Goal: Task Accomplishment & Management: Manage account settings

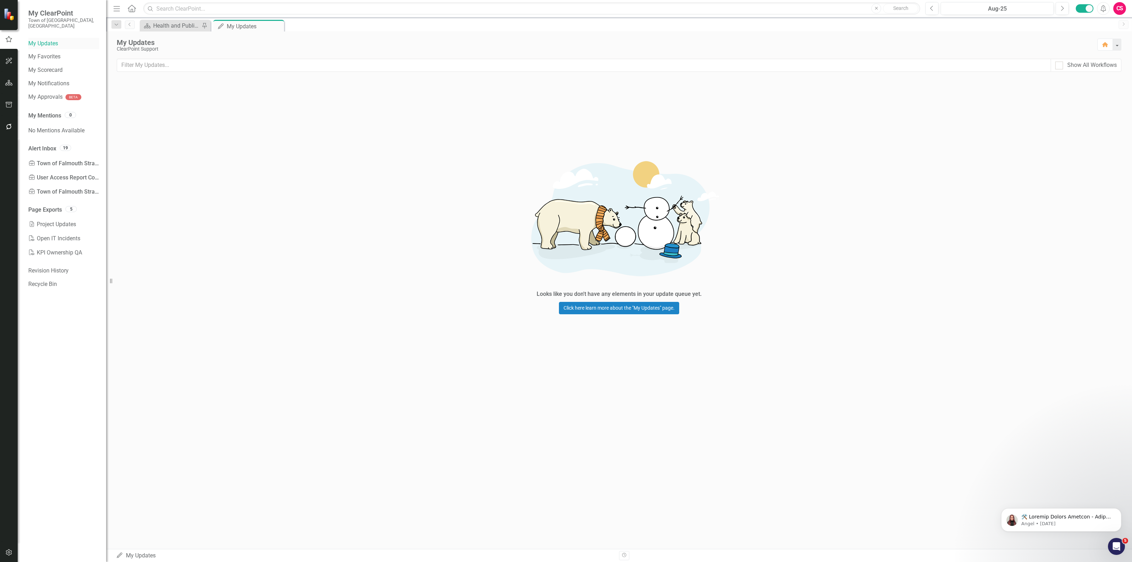
click at [47, 40] on link "My Updates" at bounding box center [63, 44] width 71 height 8
click at [11, 126] on icon "button" at bounding box center [9, 127] width 6 height 6
click at [69, 110] on link "Schedules" at bounding box center [63, 114] width 71 height 8
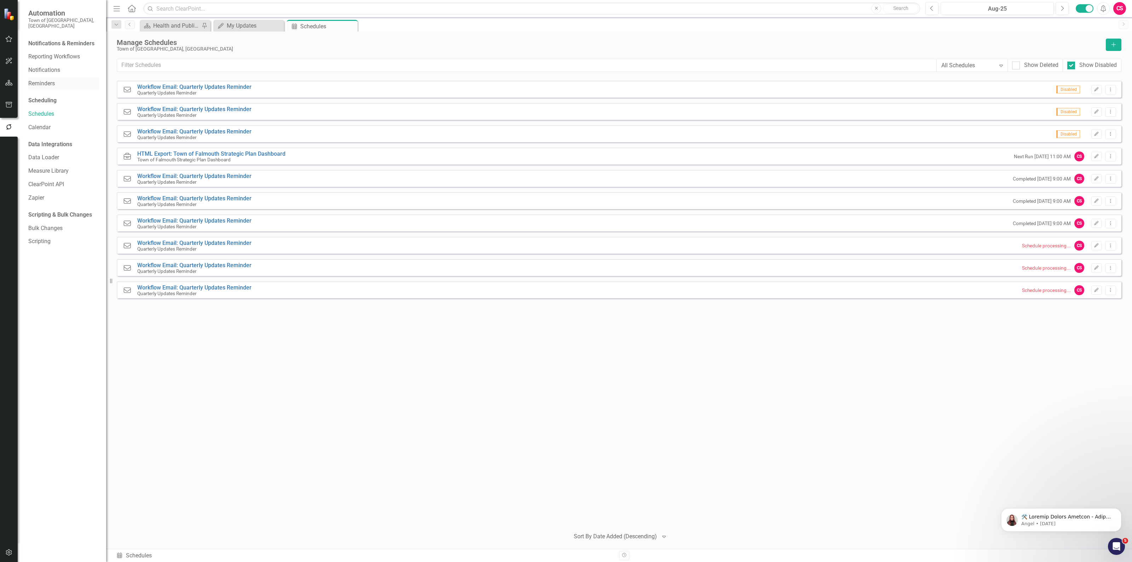
click at [68, 80] on link "Reminders" at bounding box center [63, 84] width 71 height 8
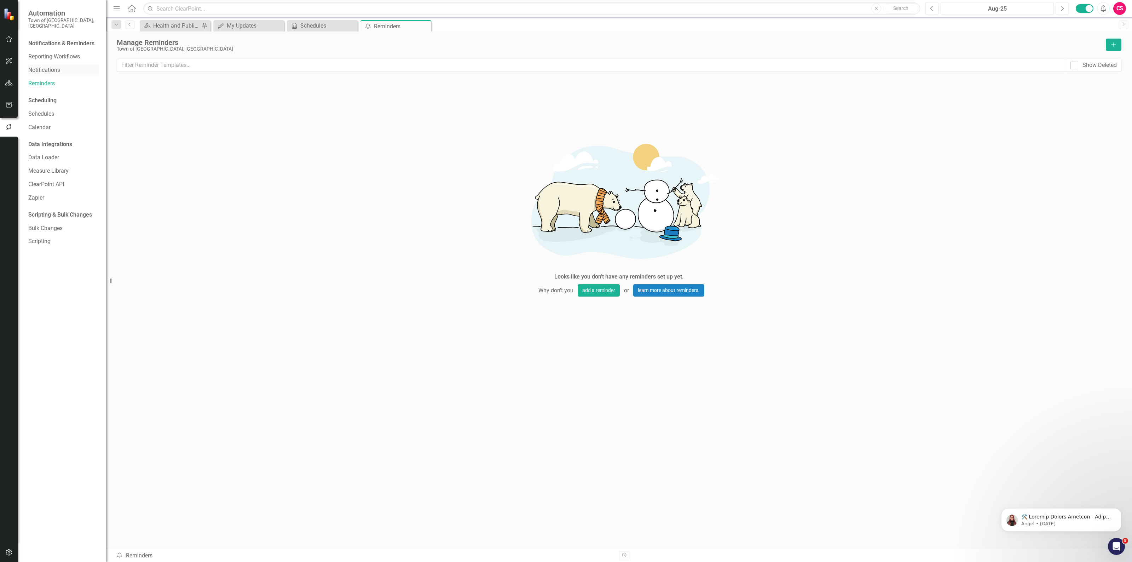
click at [73, 66] on link "Notifications" at bounding box center [63, 70] width 71 height 8
click at [74, 53] on link "Reporting Workflows" at bounding box center [63, 57] width 71 height 8
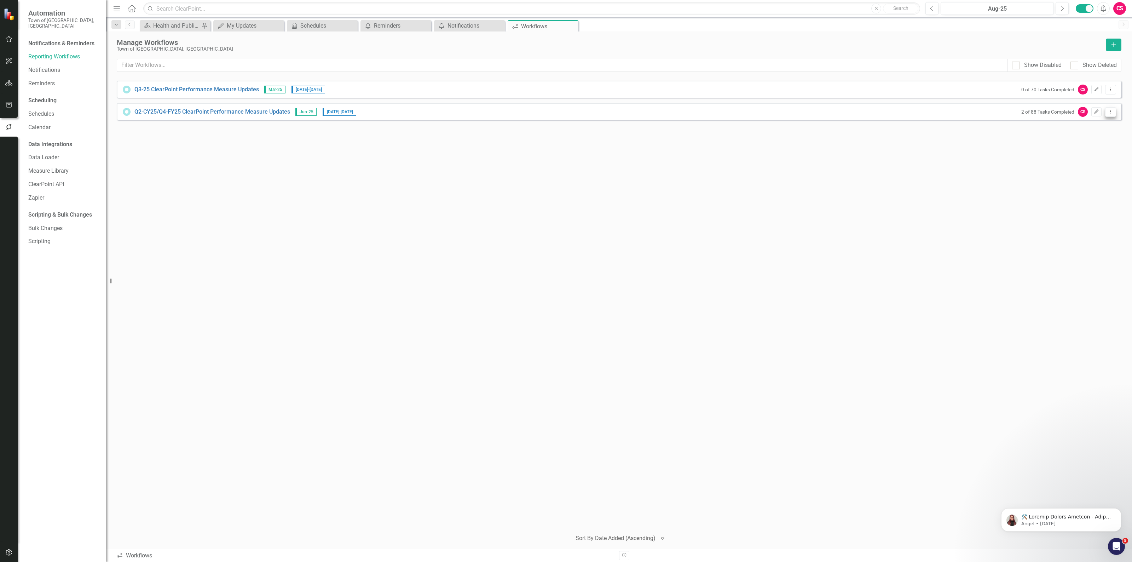
click at [1112, 114] on button "Dropdown Menu" at bounding box center [1110, 112] width 11 height 10
click at [1093, 137] on link "Edit Edit Workflow" at bounding box center [1082, 136] width 65 height 13
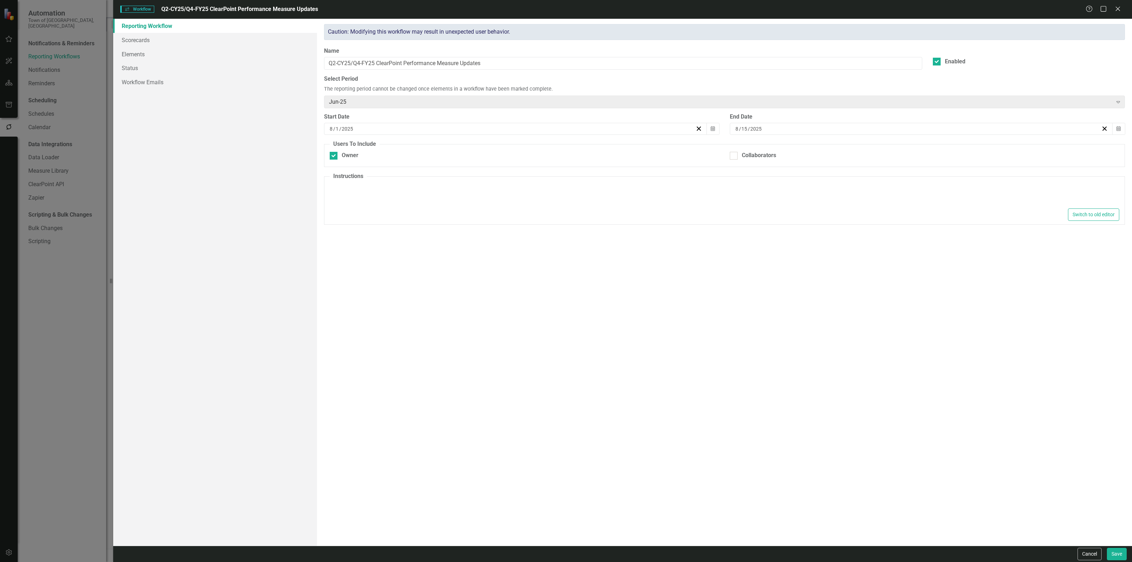
type textarea "<p>Please make updates to your assigned elements for this reporting period. Rev…"
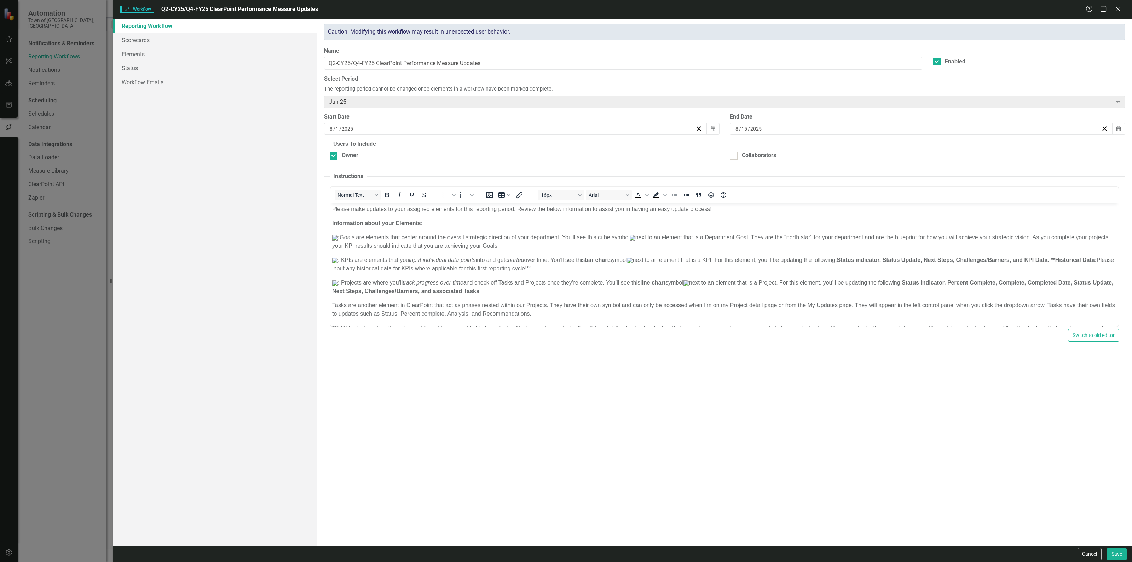
click at [71, 298] on div "Workflows Workflow Q2-CY25/Q4-FY25 ClearPoint Performance Measure Updates Help …" at bounding box center [566, 281] width 1132 height 562
click at [1115, 10] on icon "Close" at bounding box center [1117, 8] width 9 height 7
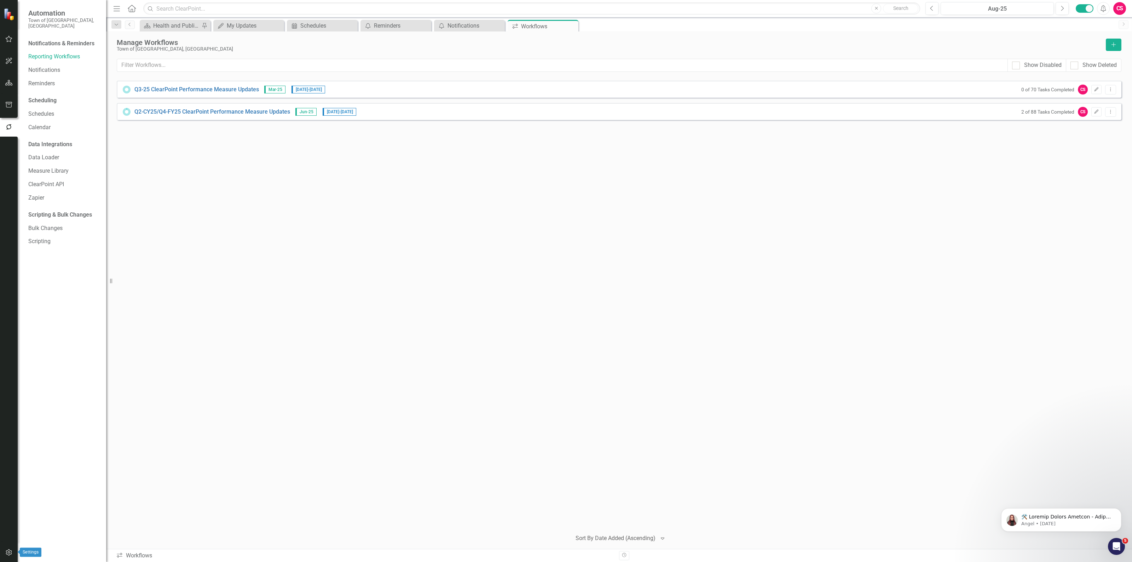
click at [15, 559] on button "button" at bounding box center [9, 552] width 16 height 15
click at [50, 108] on link "Reporting Frequencies" at bounding box center [63, 112] width 71 height 8
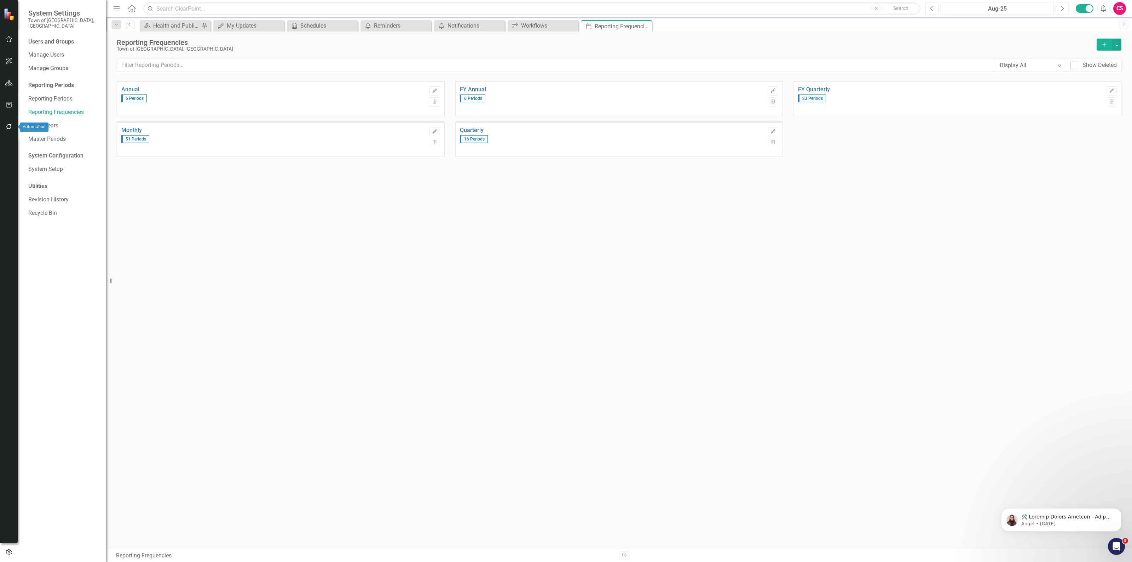
click at [7, 126] on icon "button" at bounding box center [8, 127] width 7 height 6
click at [64, 110] on link "Schedules" at bounding box center [63, 114] width 71 height 8
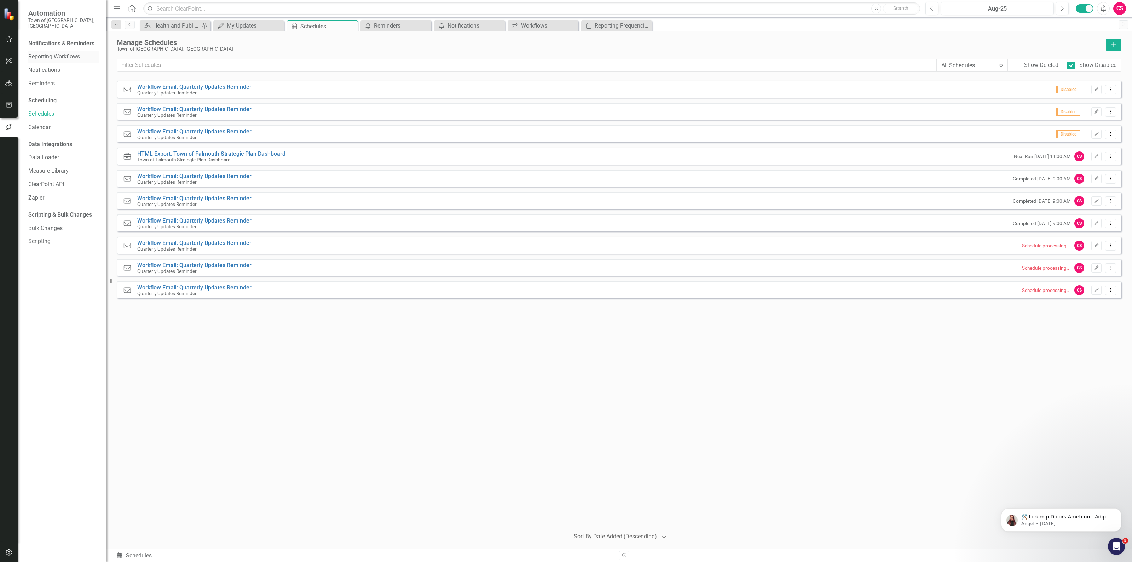
click at [52, 56] on div "Reporting Workflows" at bounding box center [63, 57] width 71 height 12
click at [63, 53] on link "Reporting Workflows" at bounding box center [63, 57] width 71 height 8
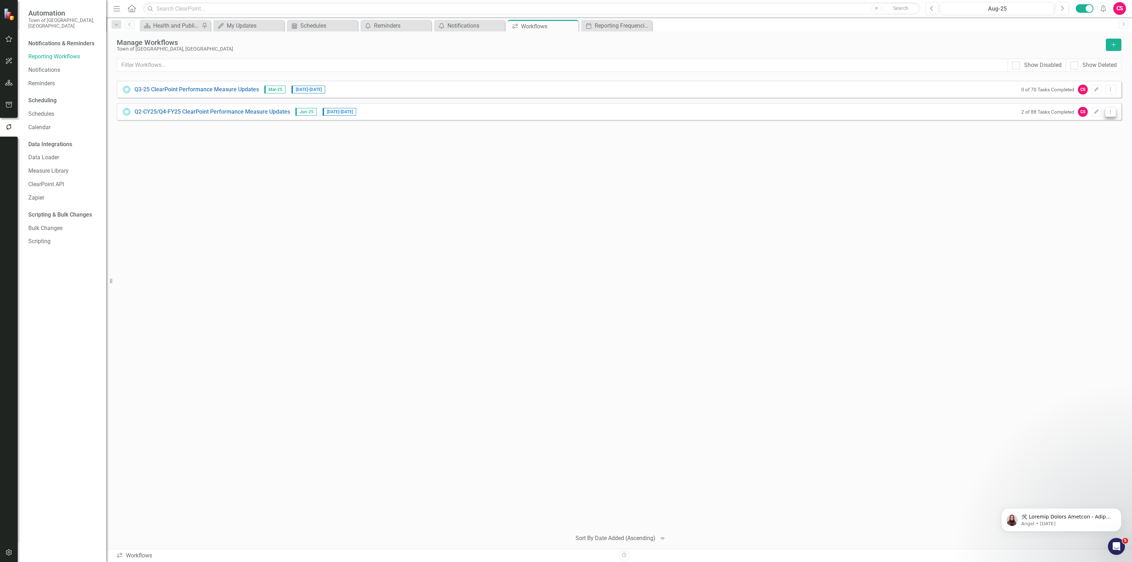
click at [1110, 111] on icon at bounding box center [1110, 112] width 1 height 4
click at [1094, 146] on link "Copy Duplicate Workflow" at bounding box center [1082, 149] width 65 height 13
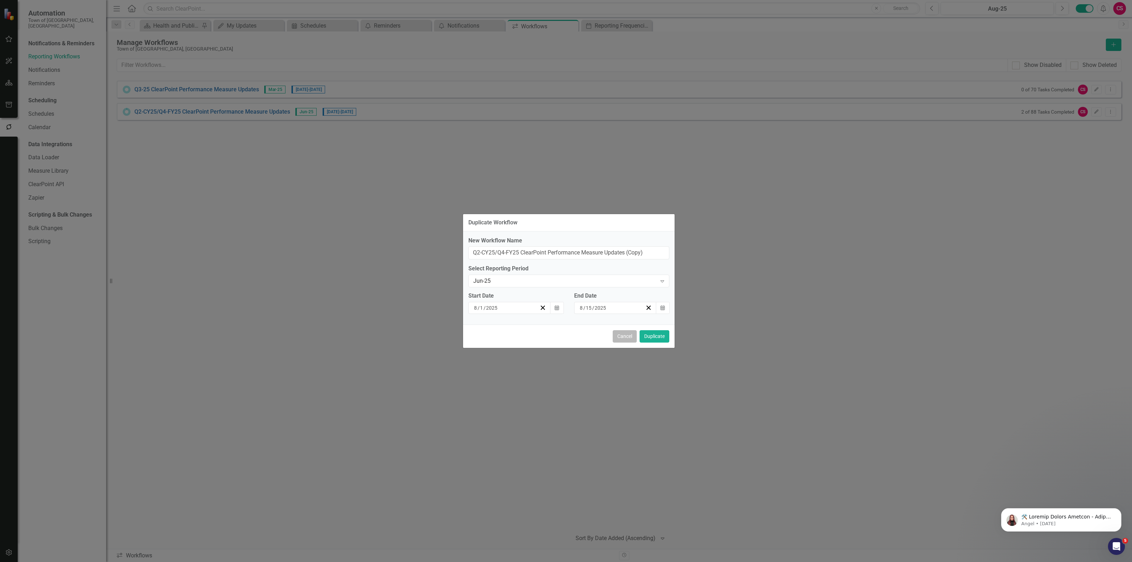
click at [621, 336] on button "Cancel" at bounding box center [625, 336] width 24 height 12
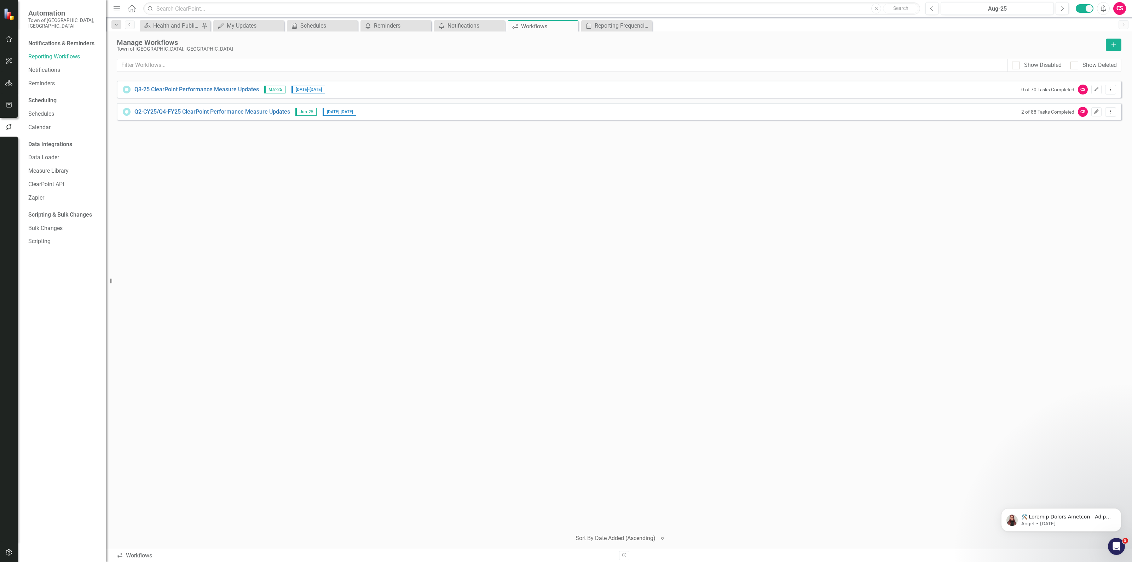
click at [1099, 113] on icon "Edit" at bounding box center [1096, 112] width 5 height 4
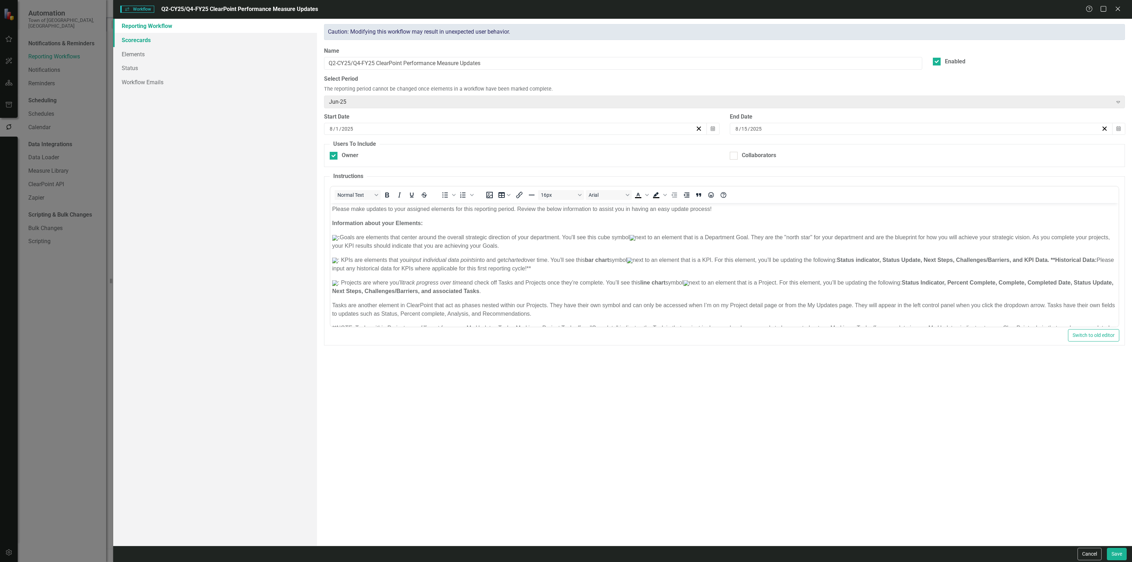
click at [199, 44] on link "Scorecards" at bounding box center [215, 40] width 204 height 14
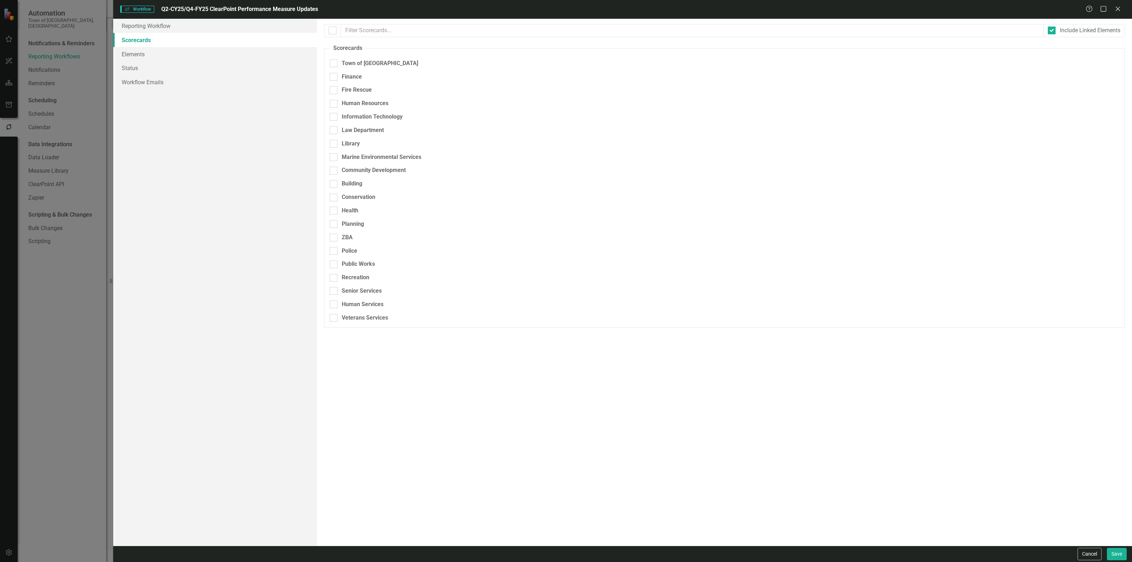
checkbox input "true"
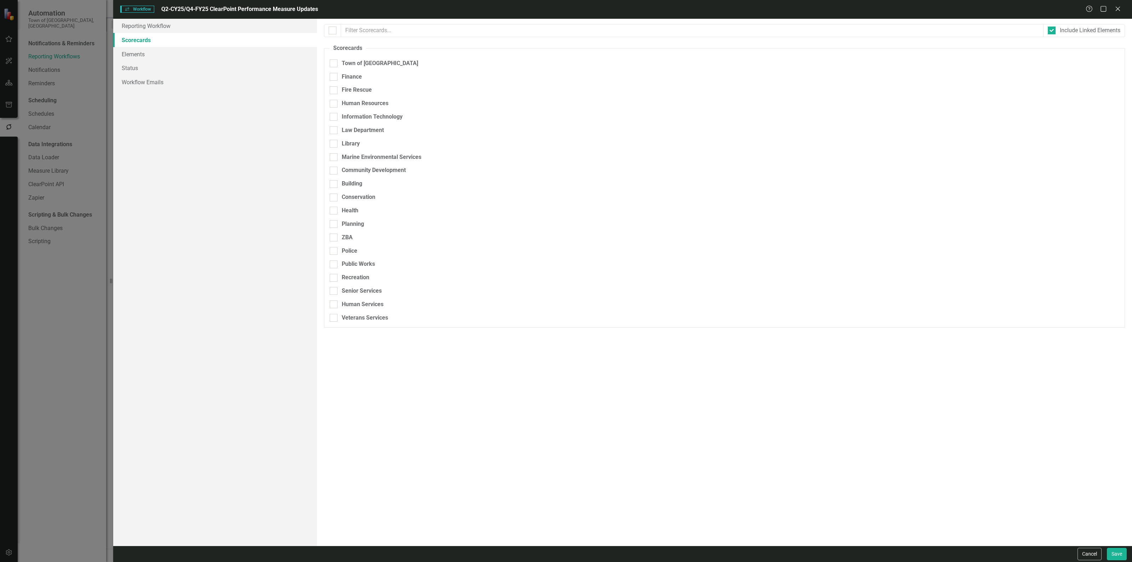
checkbox input "true"
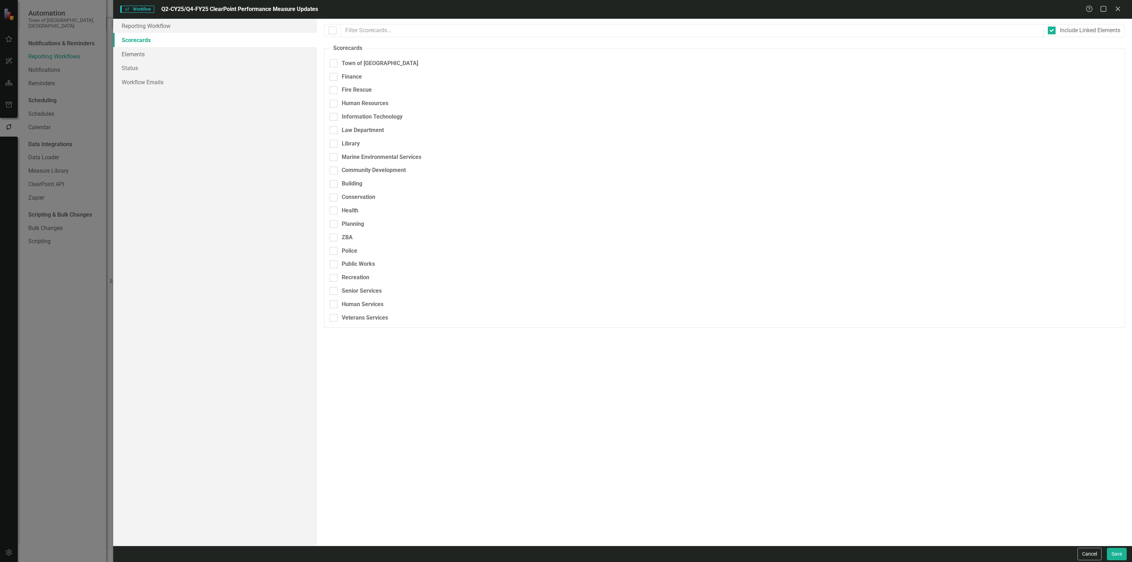
checkbox input "true"
checkbox input "false"
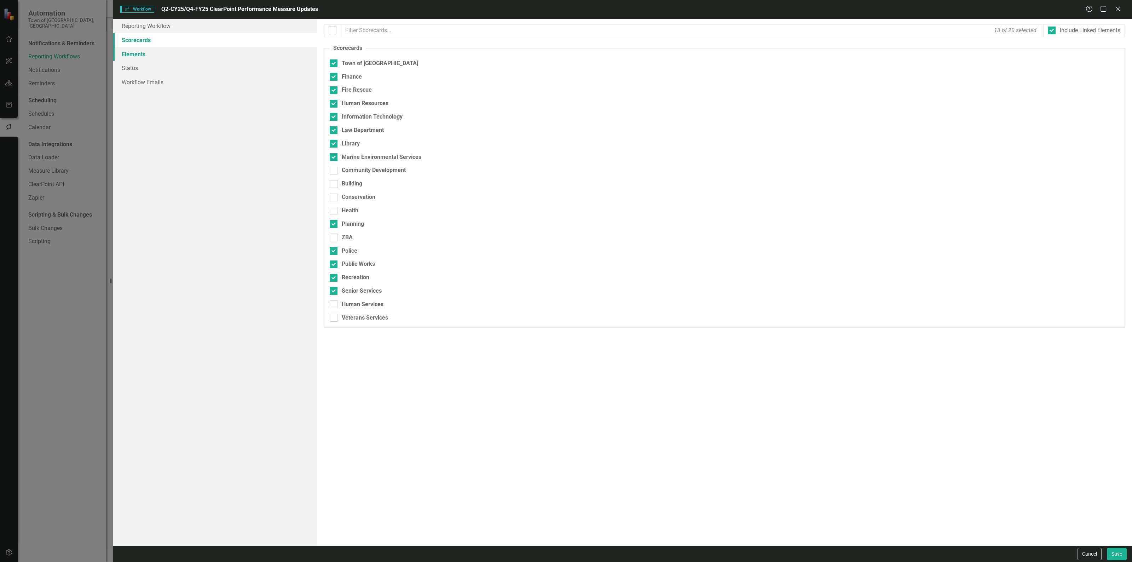
click at [191, 52] on link "Elements" at bounding box center [215, 54] width 204 height 14
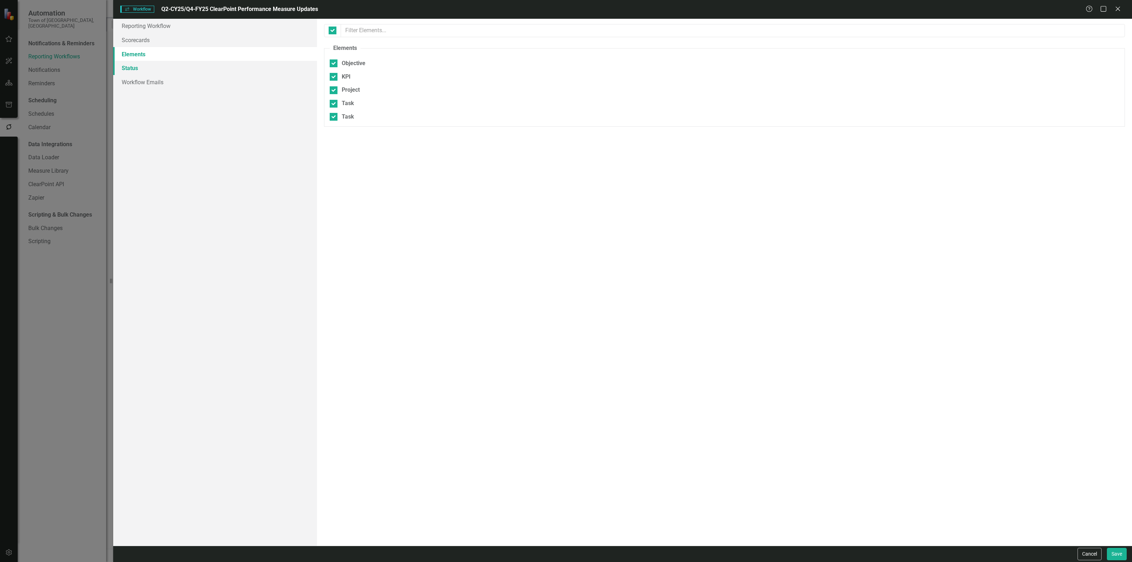
click at [189, 69] on link "Status" at bounding box center [215, 68] width 204 height 14
click at [190, 81] on link "Workflow Emails" at bounding box center [215, 82] width 204 height 14
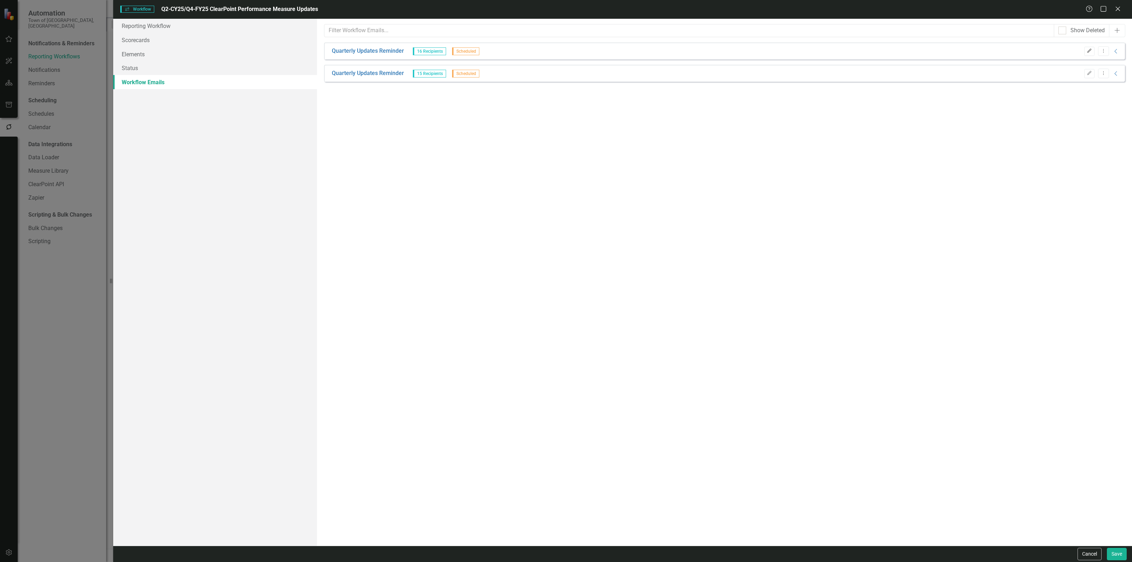
click at [1091, 53] on button "Edit" at bounding box center [1089, 51] width 10 height 9
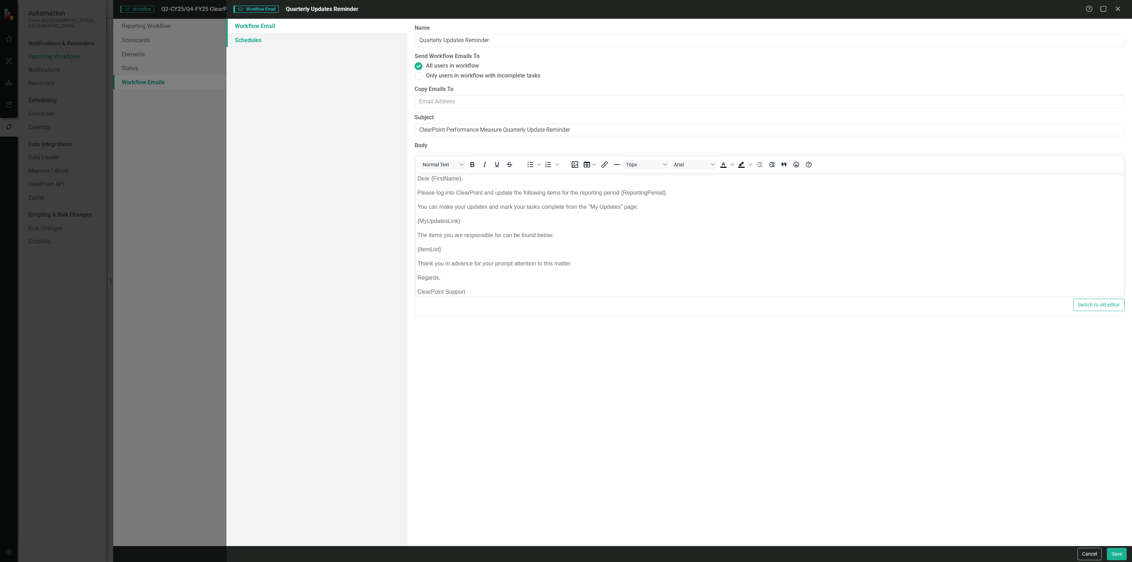
click at [313, 36] on link "Schedules" at bounding box center [316, 40] width 181 height 14
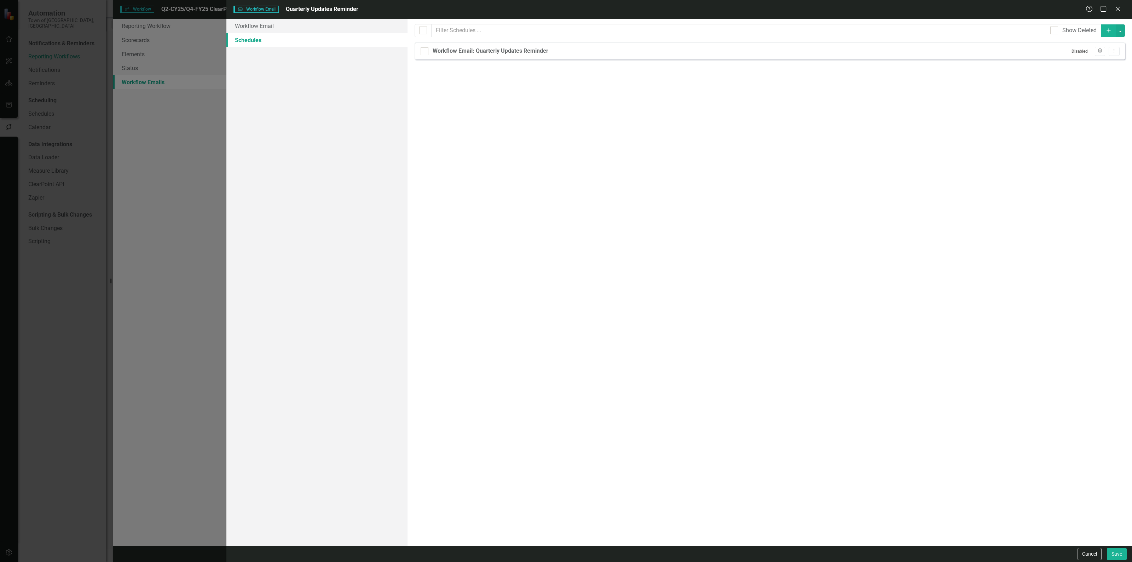
click at [103, 236] on div "Workflow Email Workflow Email Quarterly Updates Reminder Help Maximize Close Wo…" at bounding box center [566, 281] width 1132 height 562
click at [1117, 10] on icon "Close" at bounding box center [1117, 8] width 9 height 7
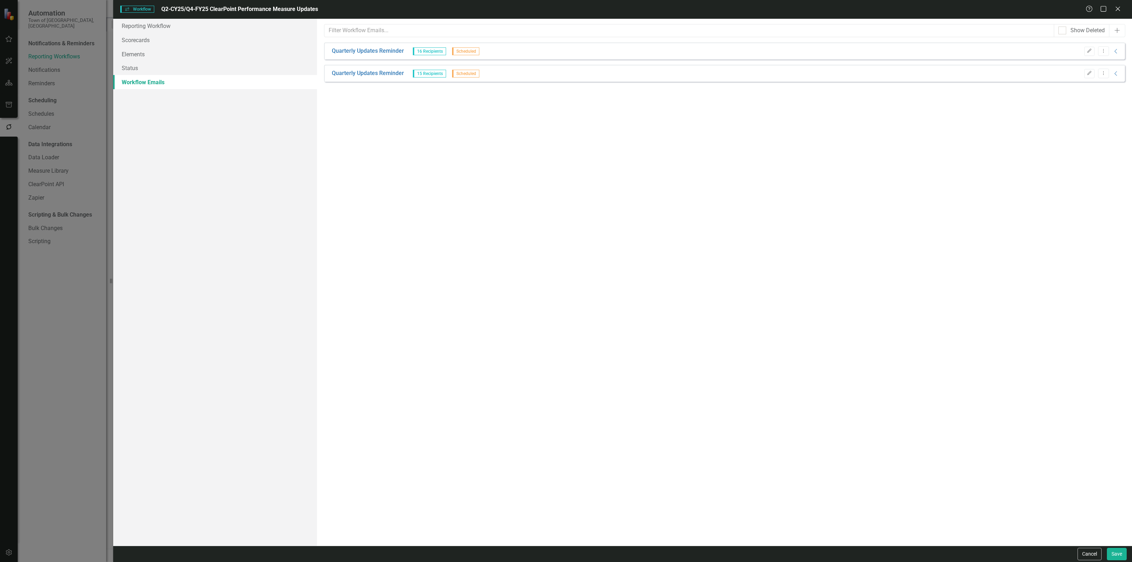
click at [1117, 10] on icon "Close" at bounding box center [1117, 9] width 7 height 6
